Goal: Find specific page/section: Find specific page/section

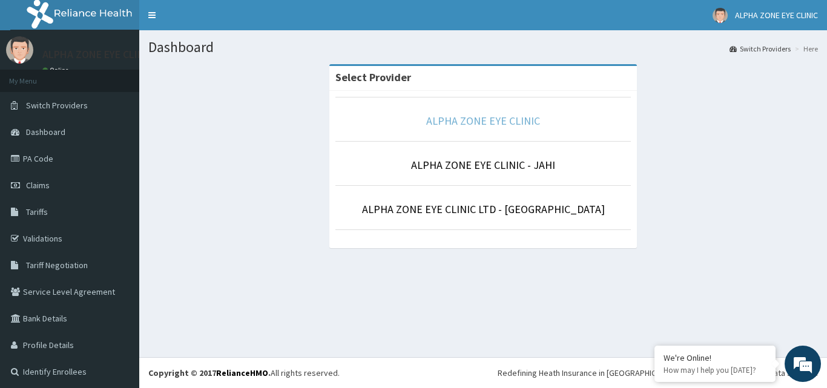
click at [460, 122] on link "ALPHA ZONE EYE CLINIC" at bounding box center [483, 121] width 114 height 14
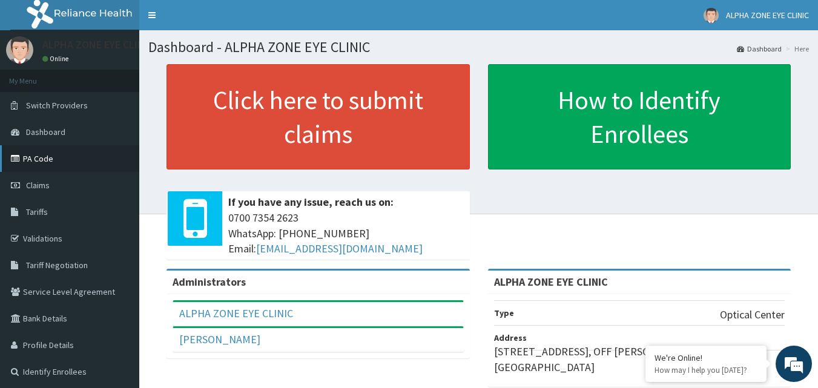
click at [45, 163] on link "PA Code" at bounding box center [69, 158] width 139 height 27
